Goal: Task Accomplishment & Management: Manage account settings

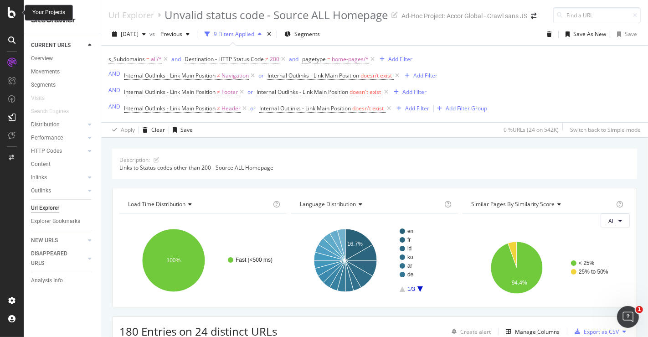
click at [11, 9] on icon at bounding box center [12, 12] width 8 height 11
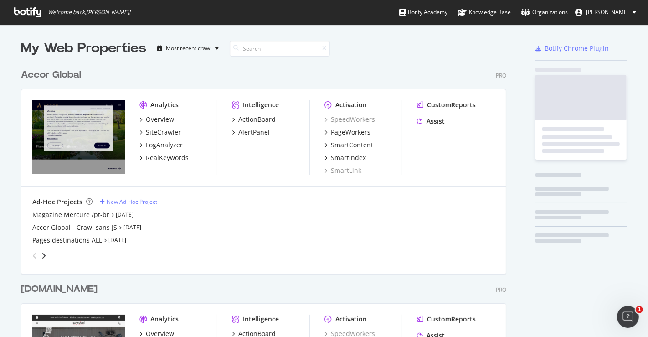
scroll to position [329, 633]
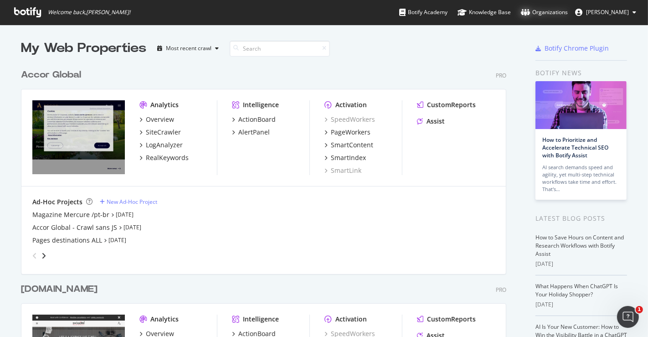
click at [550, 9] on div "Organizations" at bounding box center [544, 12] width 47 height 9
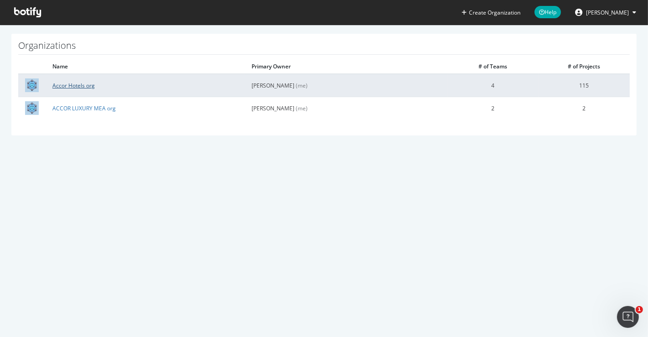
click at [76, 82] on link "Accor Hotels org" at bounding box center [73, 86] width 42 height 8
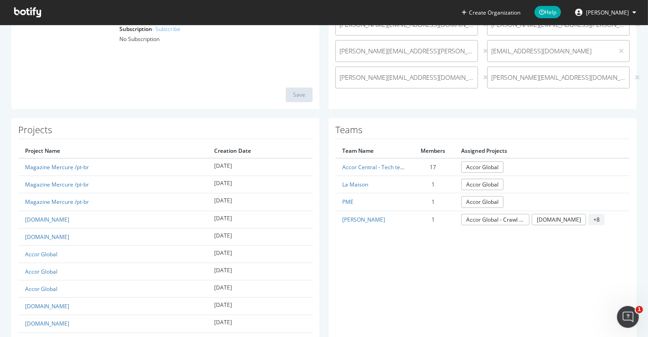
scroll to position [160, 0]
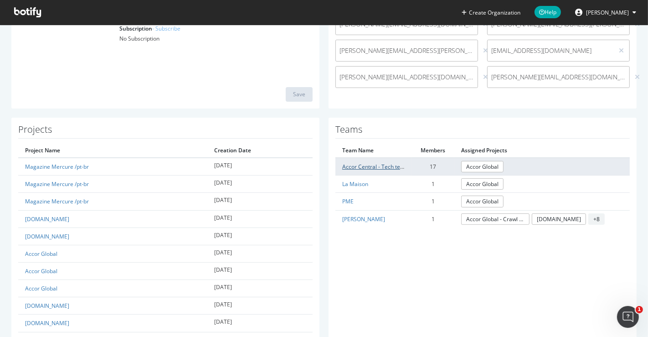
click at [373, 167] on link "Accor Central - Tech team" at bounding box center [375, 167] width 66 height 8
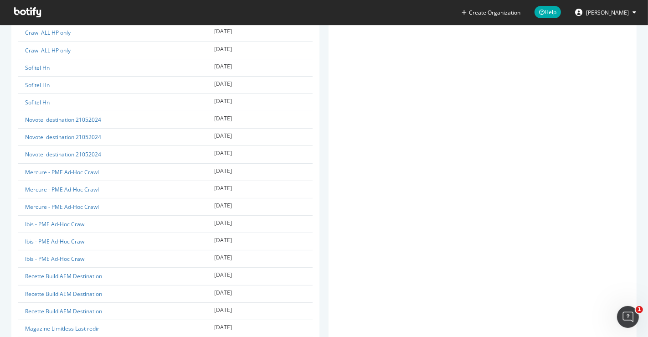
scroll to position [2008, 0]
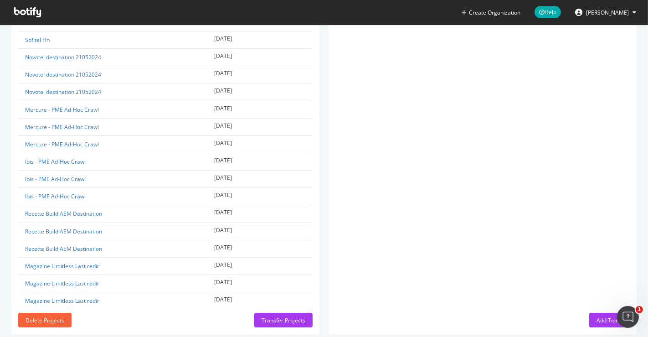
click at [598, 316] on div "Add Team" at bounding box center [610, 320] width 26 height 8
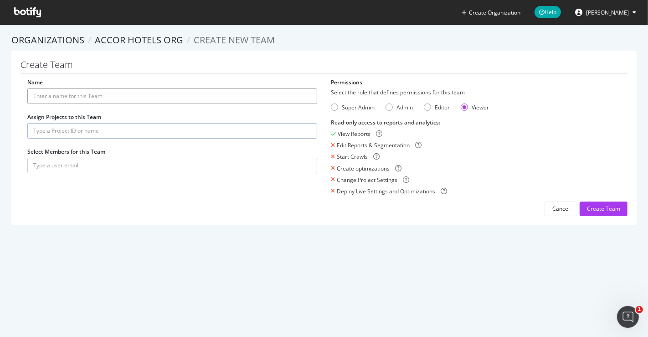
click at [194, 99] on input "Name" at bounding box center [172, 95] width 290 height 15
type input "Raffles"
click at [436, 108] on div "Editor" at bounding box center [442, 107] width 15 height 8
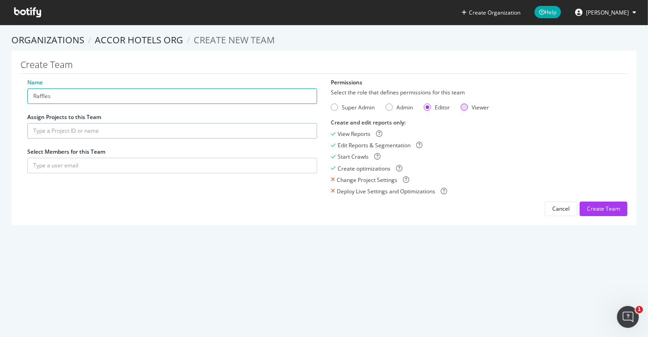
click at [472, 107] on div "Viewer" at bounding box center [480, 107] width 17 height 8
click at [154, 162] on input "text" at bounding box center [172, 165] width 290 height 15
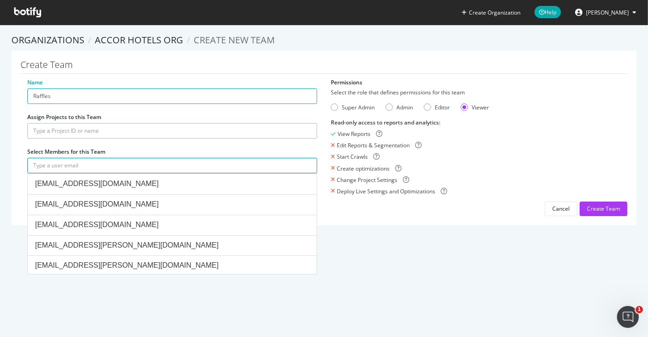
paste input "[PERSON_NAME][EMAIL_ADDRESS][PERSON_NAME][DOMAIN_NAME]"
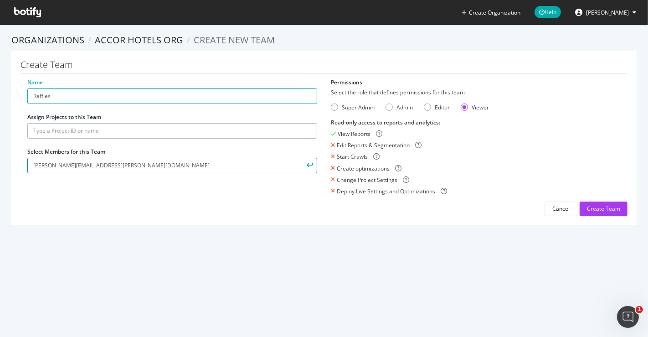
type input "[PERSON_NAME][EMAIL_ADDRESS][PERSON_NAME][DOMAIN_NAME]"
click at [311, 167] on button "submit" at bounding box center [309, 165] width 15 height 15
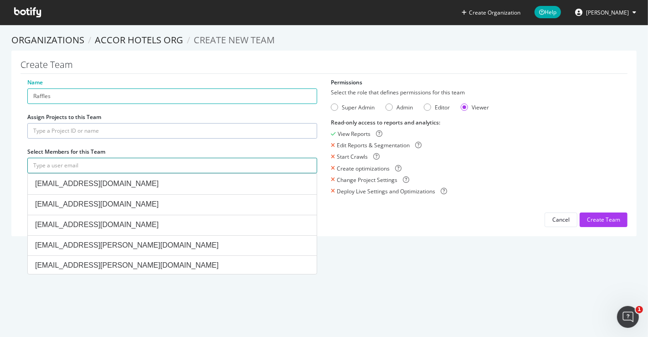
click at [183, 166] on input "text" at bounding box center [172, 165] width 290 height 15
paste input "[EMAIL_ADDRESS][DOMAIN_NAME]"
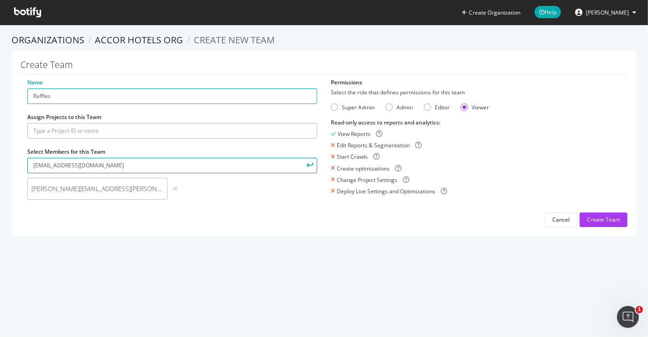
click at [215, 164] on input "[EMAIL_ADDRESS][DOMAIN_NAME]" at bounding box center [172, 165] width 290 height 15
type input "[EMAIL_ADDRESS][DOMAIN_NAME]"
click at [307, 161] on button "submit" at bounding box center [309, 165] width 15 height 15
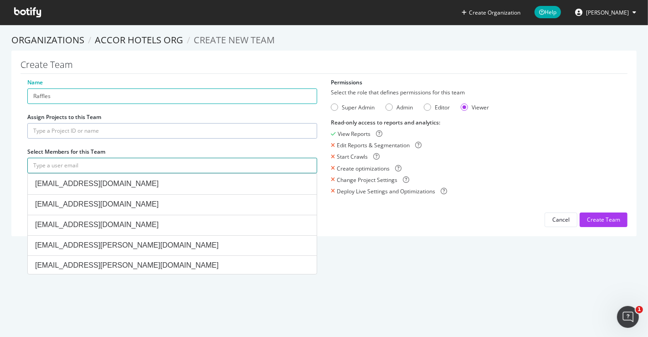
click at [138, 169] on input "text" at bounding box center [172, 165] width 290 height 15
paste input "[PERSON_NAME][EMAIL_ADDRESS][DOMAIN_NAME]"
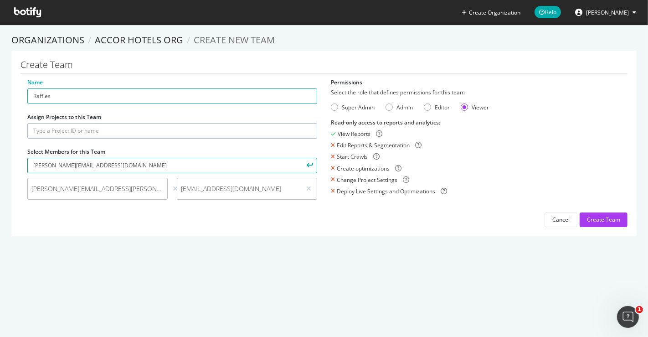
type input "[PERSON_NAME][EMAIL_ADDRESS][DOMAIN_NAME]"
click at [307, 167] on icon "submit" at bounding box center [310, 165] width 6 height 5
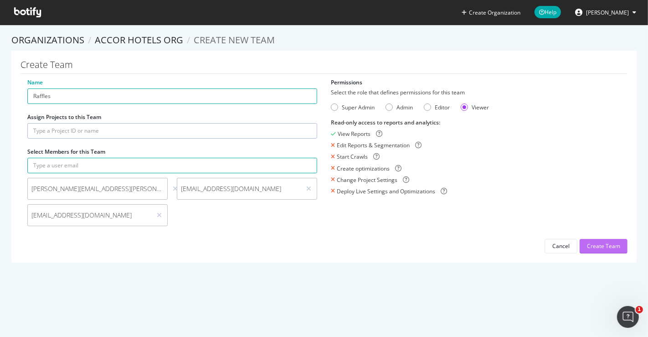
click at [587, 249] on div "Create Team" at bounding box center [603, 246] width 33 height 8
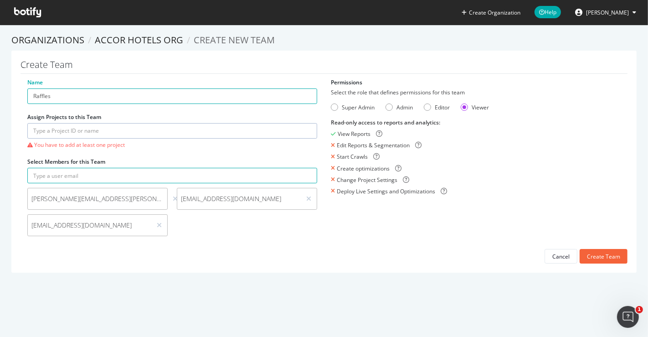
click at [222, 134] on input "text" at bounding box center [172, 130] width 290 height 15
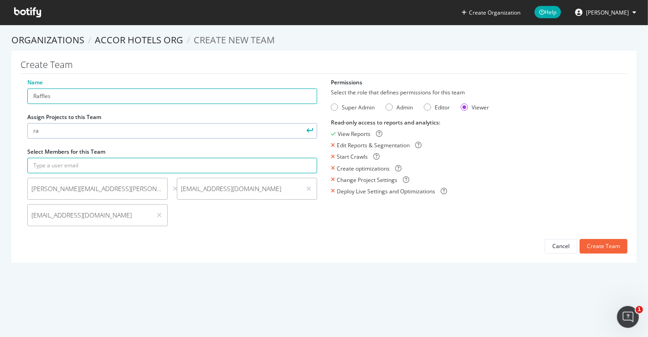
type input "r"
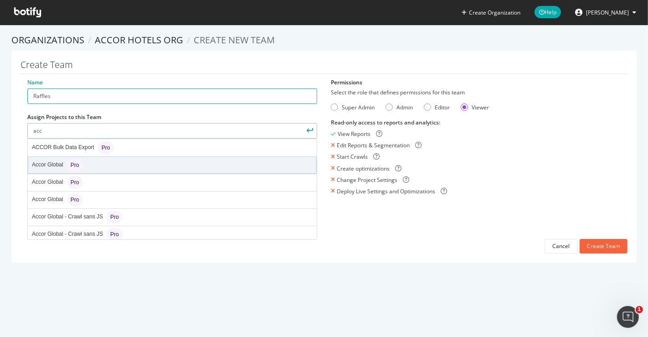
type input "acc"
click at [208, 164] on div "Accor Global Pro" at bounding box center [172, 165] width 288 height 16
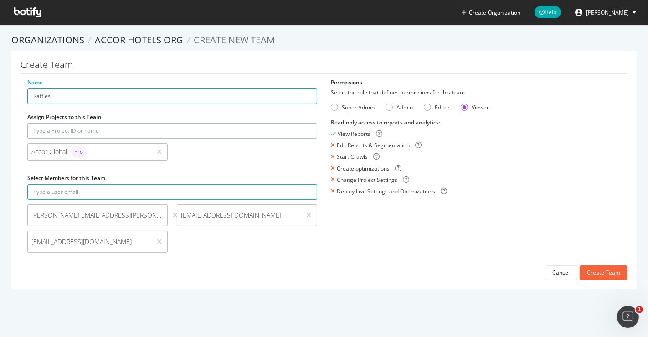
click at [208, 133] on input "text" at bounding box center [172, 130] width 290 height 15
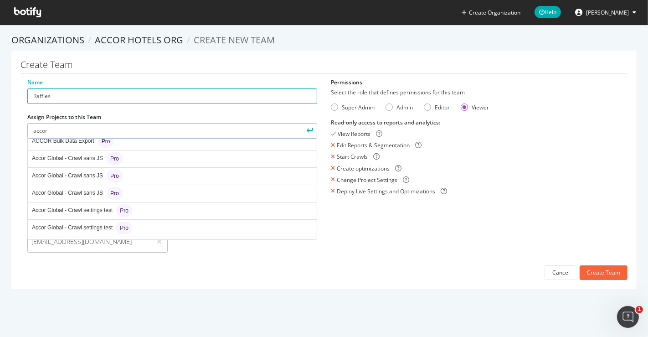
scroll to position [58, 0]
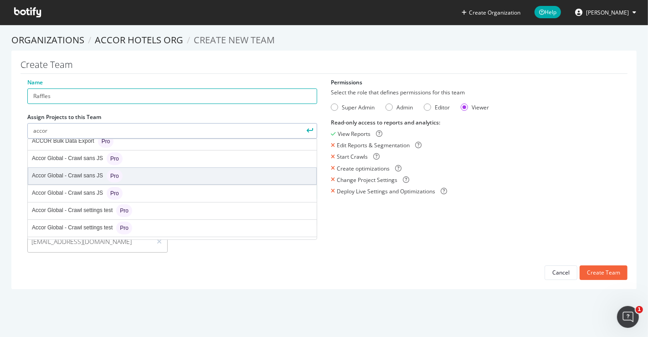
type input "accor"
click at [196, 177] on div "Accor Global - Crawl sans JS Pro" at bounding box center [172, 176] width 288 height 16
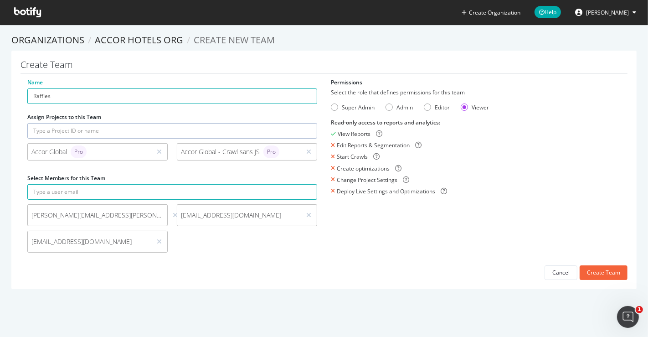
click at [204, 133] on input "text" at bounding box center [172, 130] width 290 height 15
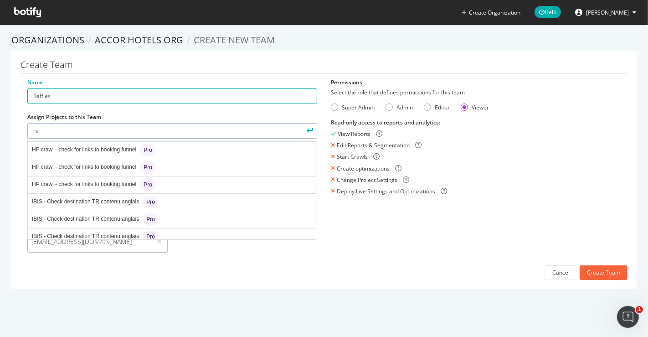
scroll to position [258, 0]
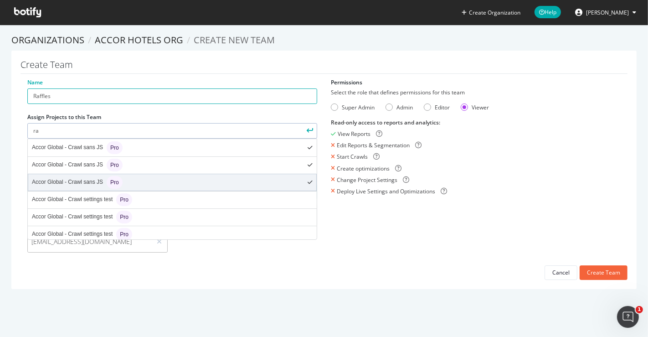
type input "r"
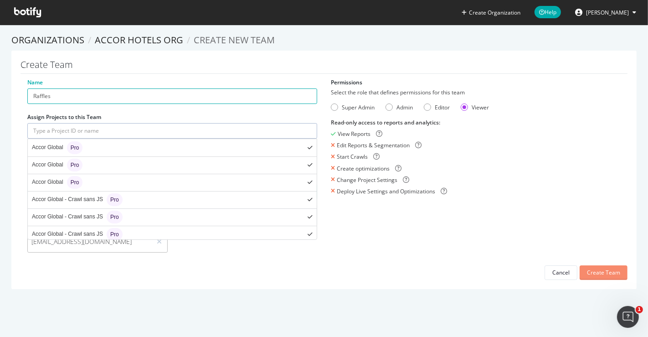
click at [607, 276] on div "Create Team" at bounding box center [603, 272] width 33 height 8
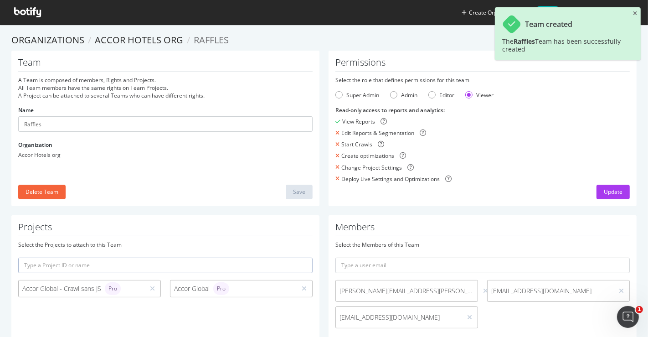
click at [629, 10] on div "Team created The Raffles Team has been successfully created" at bounding box center [568, 33] width 146 height 53
click at [636, 14] on icon "close toast" at bounding box center [635, 13] width 4 height 5
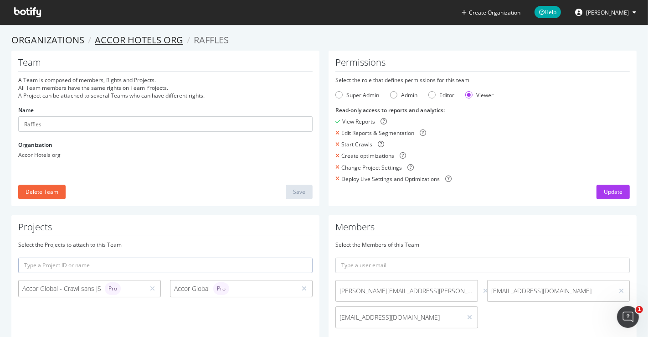
click at [160, 45] on link "Accor Hotels org" at bounding box center [139, 40] width 88 height 12
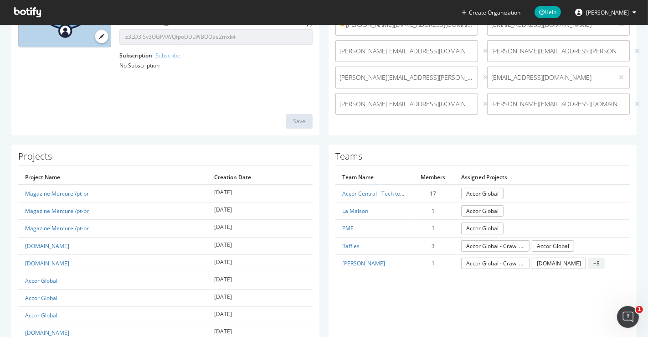
scroll to position [134, 0]
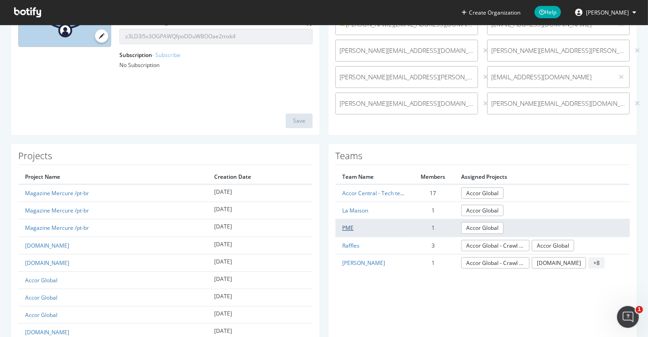
click at [342, 225] on link "PME" at bounding box center [347, 228] width 11 height 8
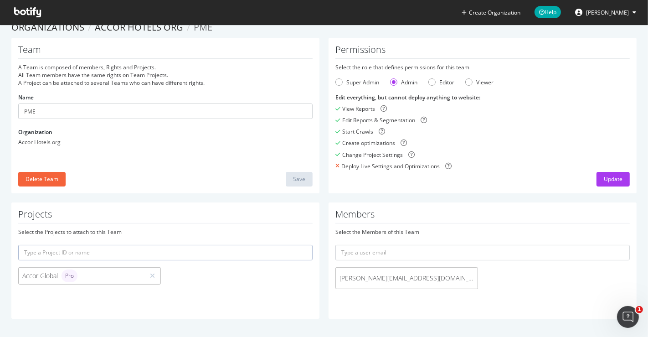
scroll to position [12, 0]
drag, startPoint x: 144, startPoint y: 113, endPoint x: 205, endPoint y: 119, distance: 61.0
click at [205, 119] on input "PME" at bounding box center [165, 111] width 294 height 15
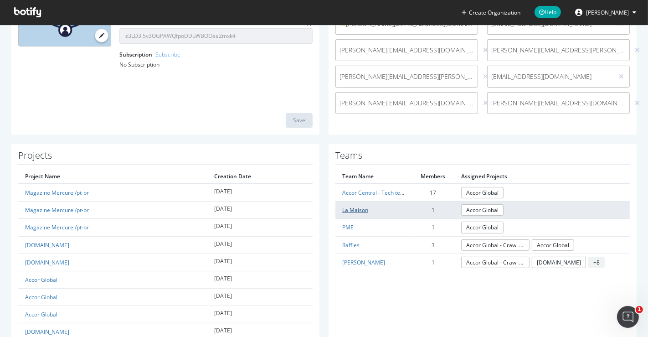
click at [342, 211] on link "La Maison" at bounding box center [355, 210] width 26 height 8
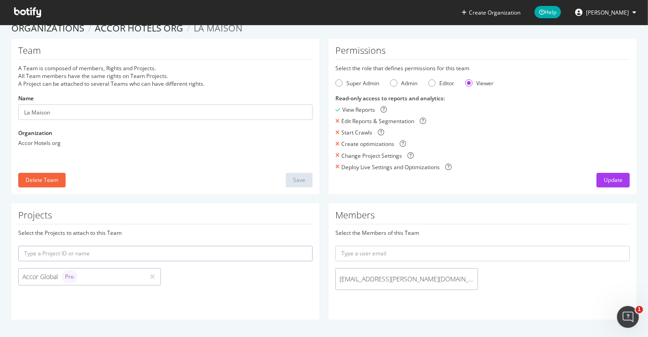
scroll to position [134, 0]
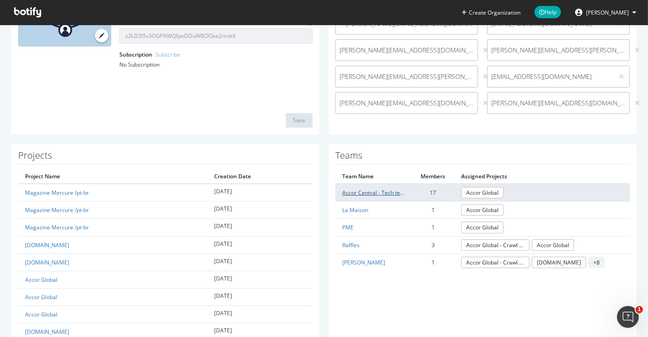
click at [342, 194] on link "Accor Central - Tech team" at bounding box center [375, 193] width 66 height 8
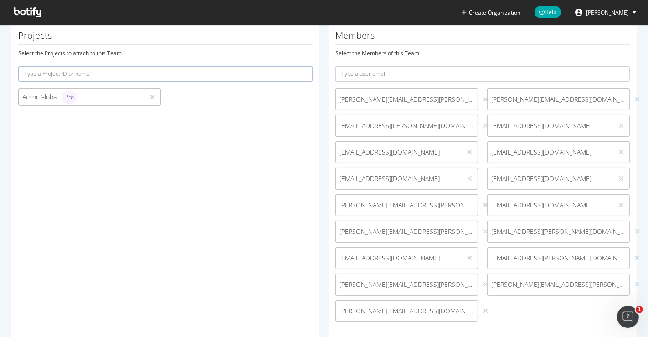
scroll to position [194, 0]
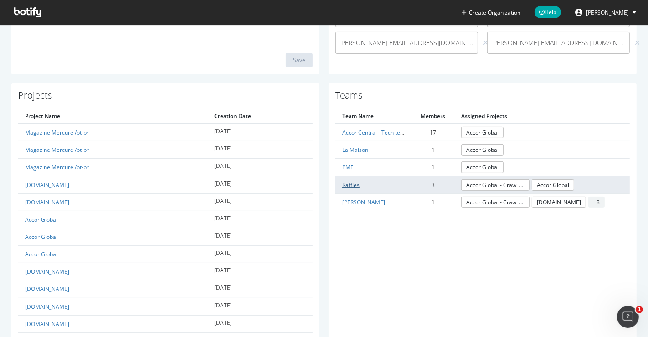
click at [346, 184] on link "Raffles" at bounding box center [350, 185] width 17 height 8
